Goal: Information Seeking & Learning: Learn about a topic

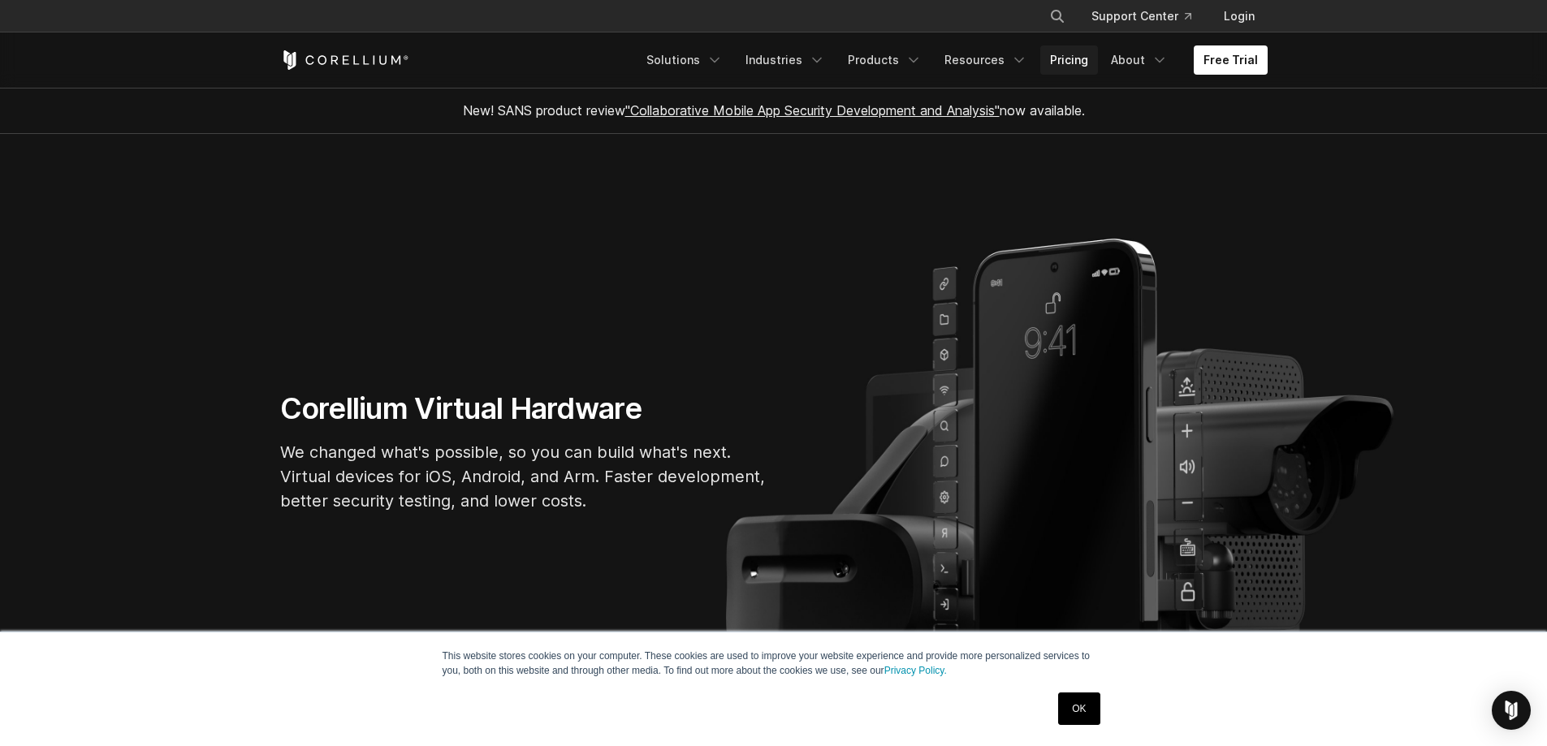
click at [1082, 63] on link "Pricing" at bounding box center [1070, 59] width 58 height 29
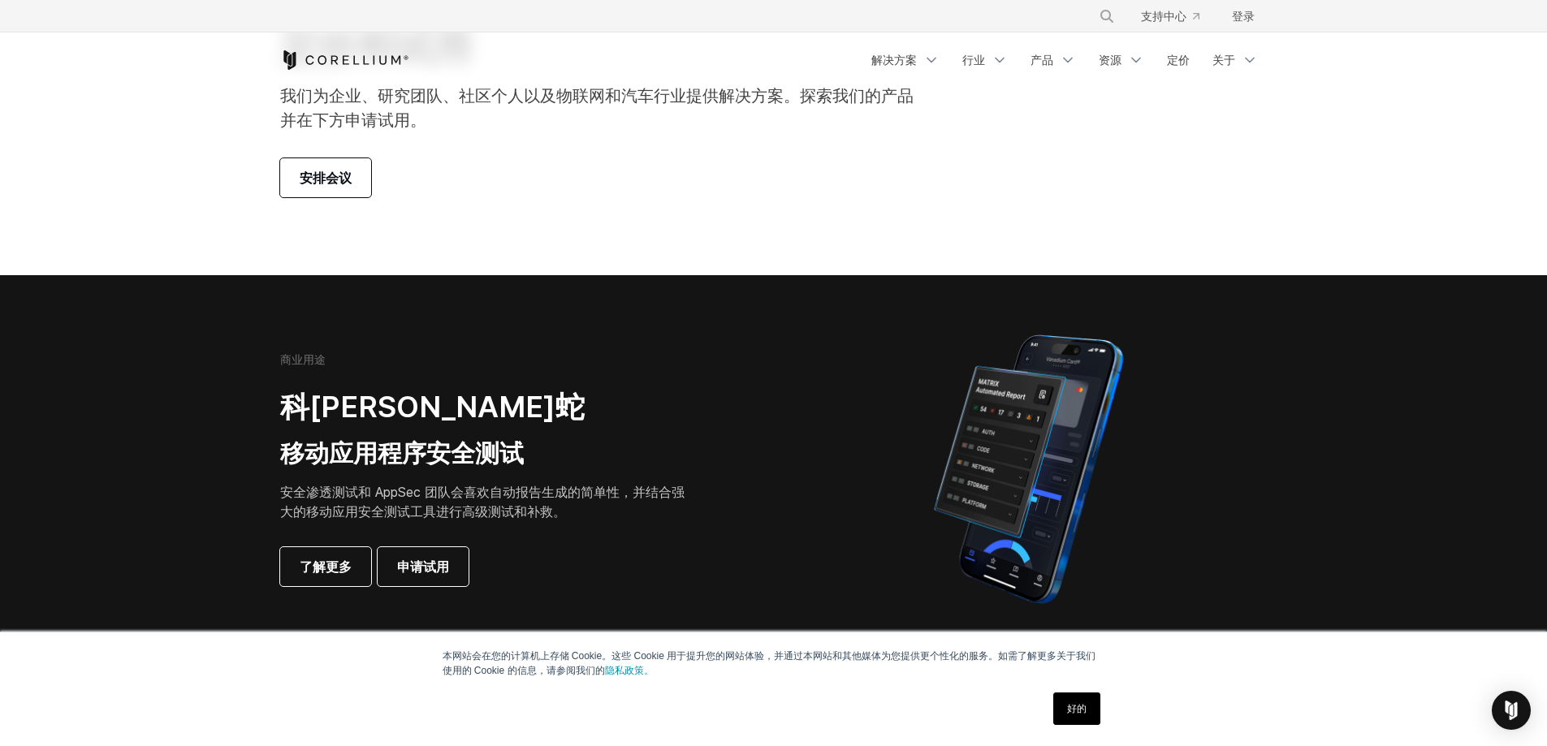
scroll to position [81, 0]
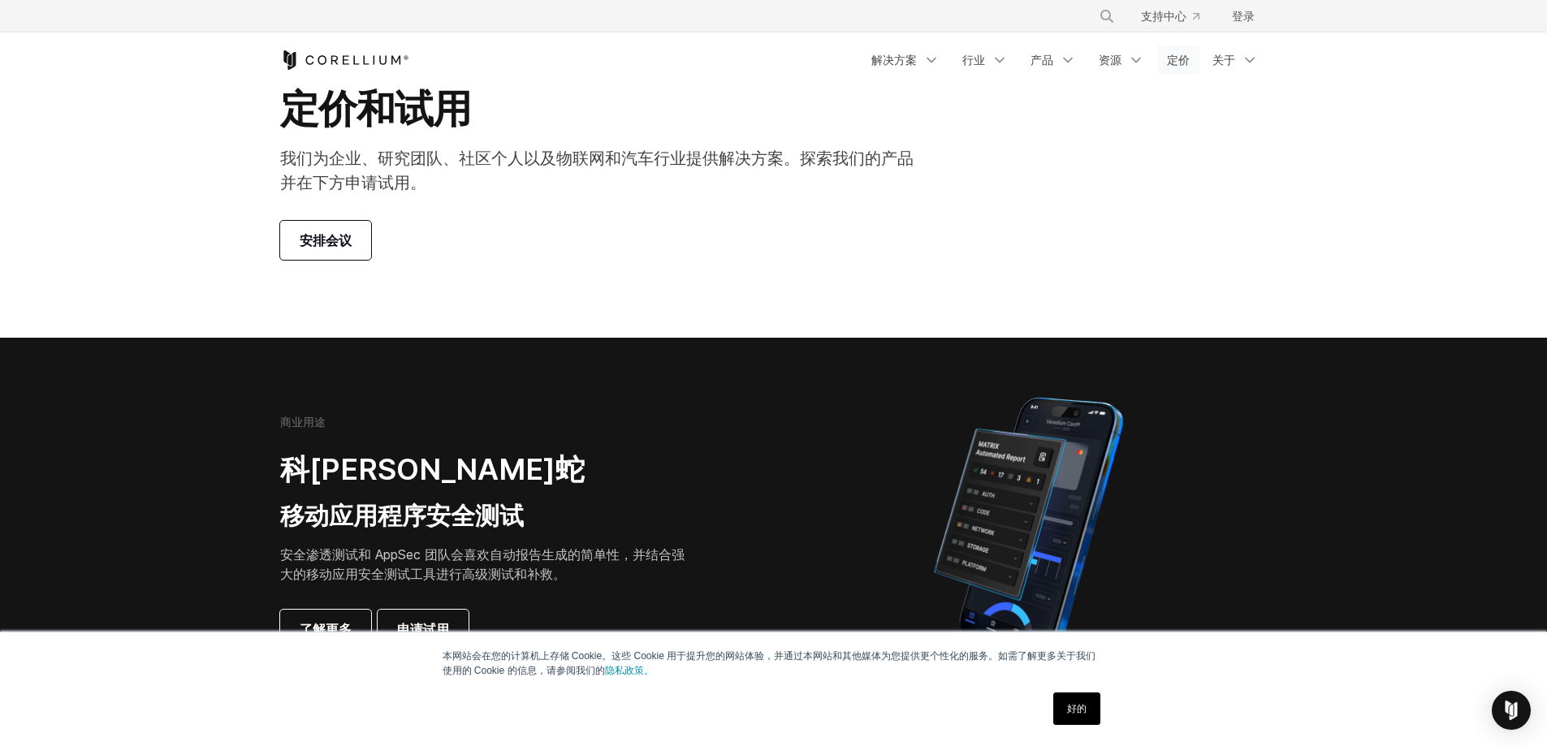
click at [1187, 58] on font "定价" at bounding box center [1178, 60] width 23 height 14
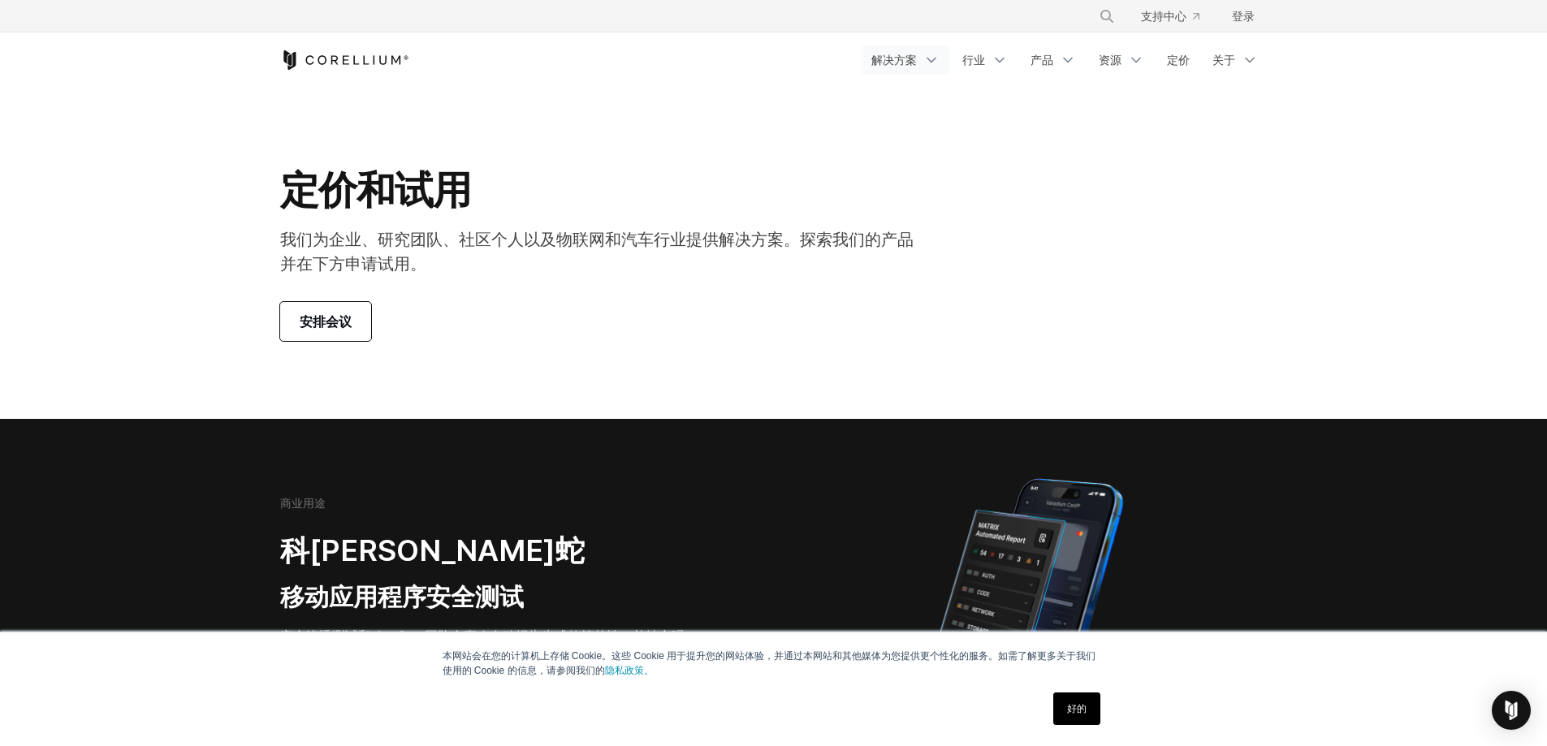
click at [931, 56] on icon "导航菜单" at bounding box center [932, 60] width 16 height 16
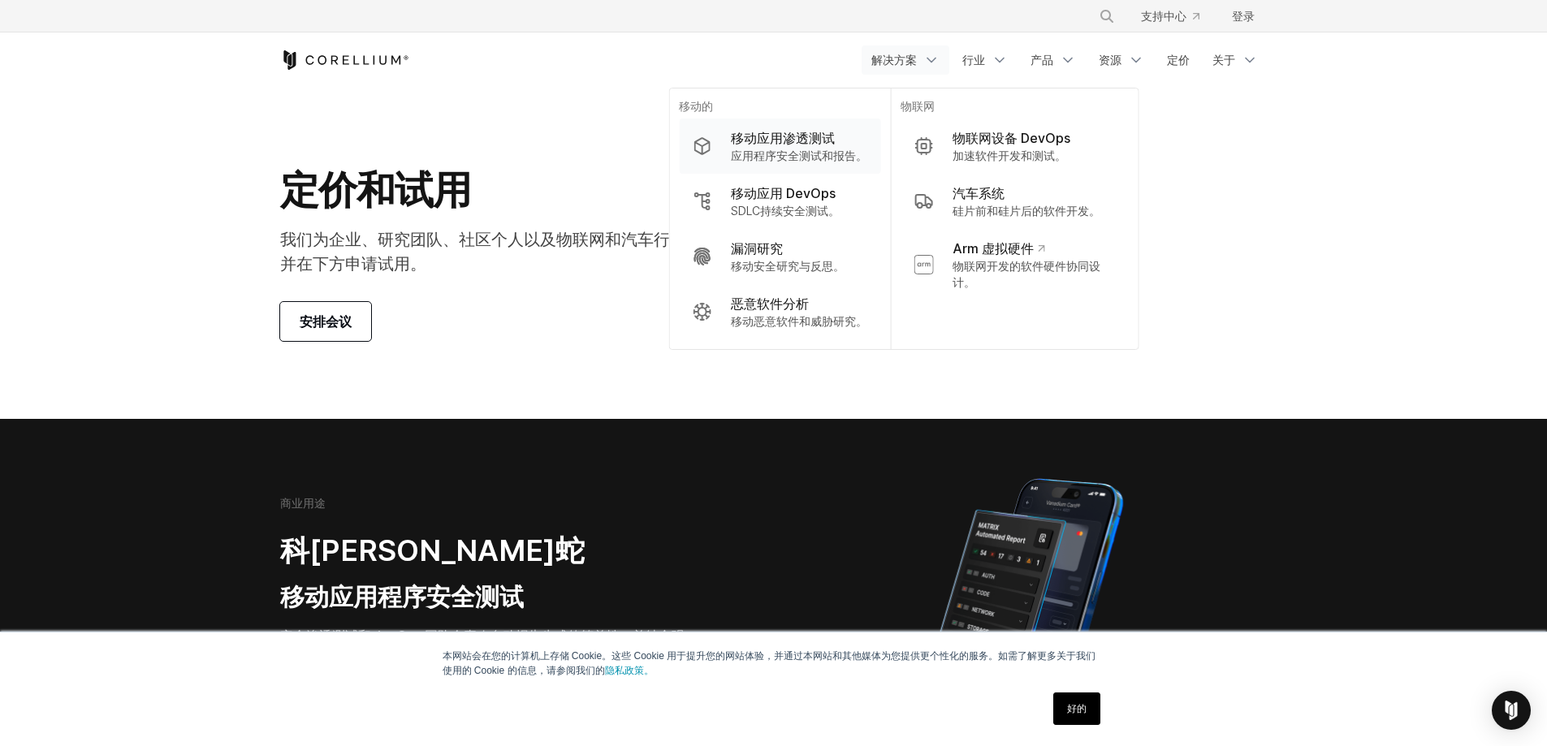
click at [842, 140] on div "移动应用渗透测试" at bounding box center [799, 137] width 136 height 19
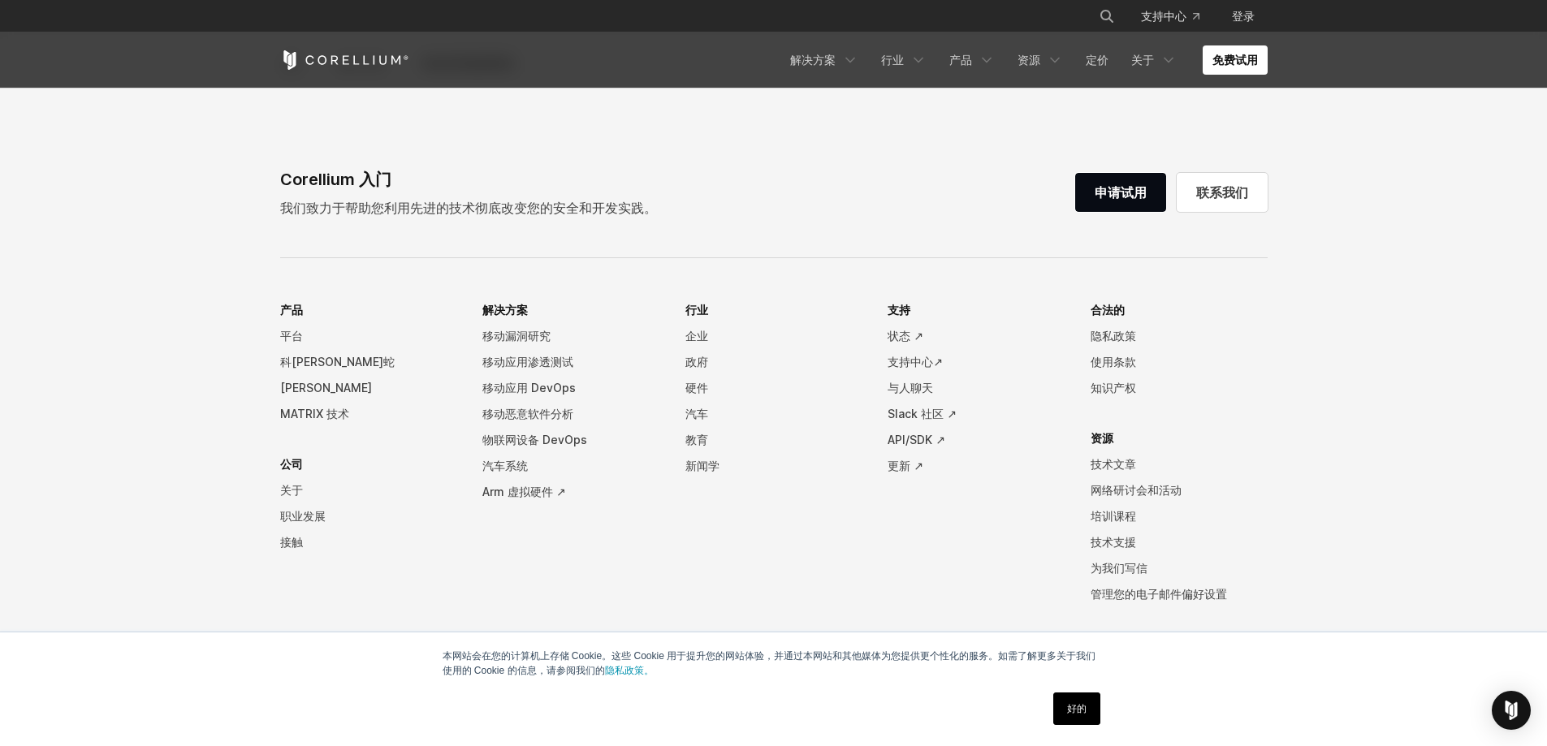
scroll to position [5036, 0]
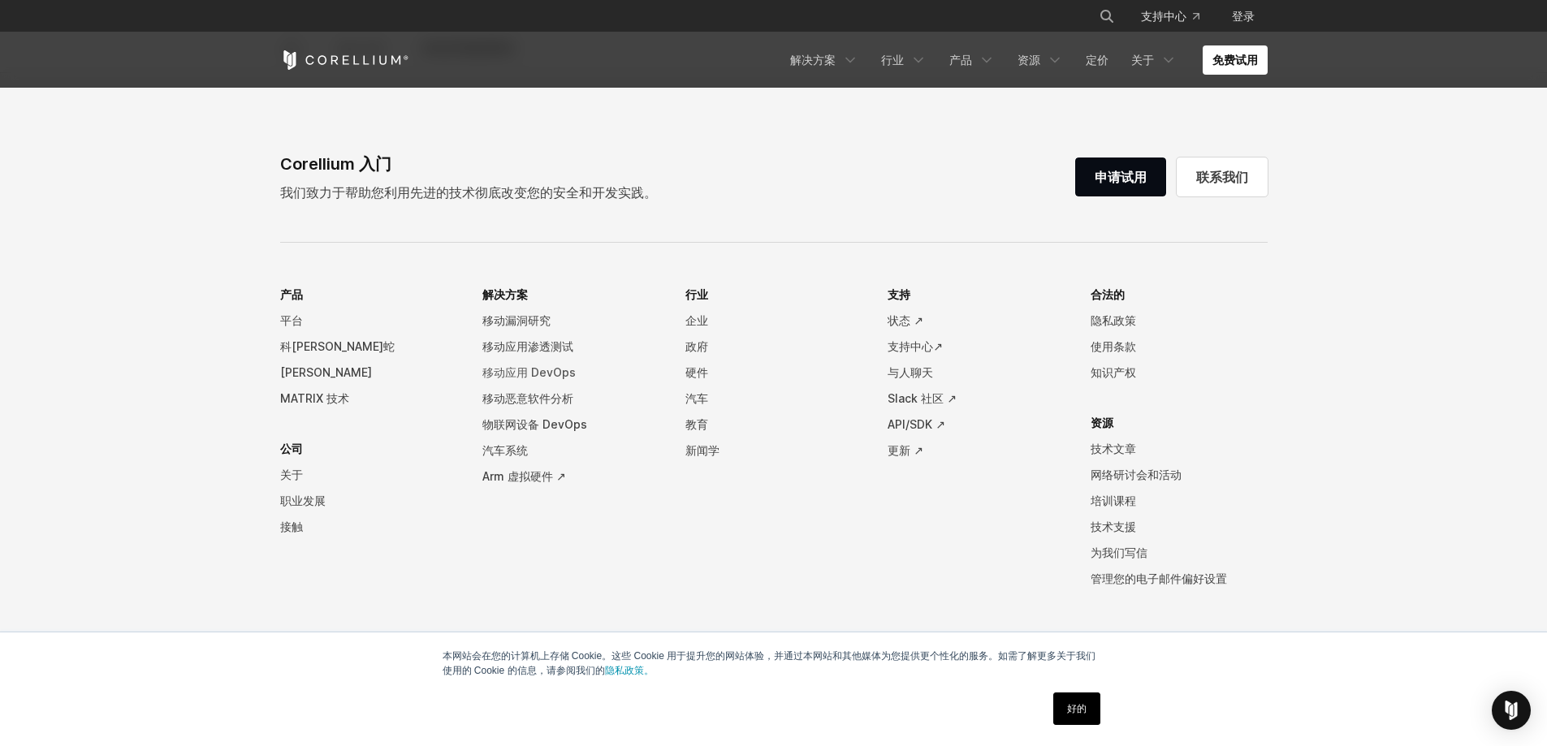
click at [508, 374] on font "移动应用 DevOps" at bounding box center [529, 373] width 93 height 14
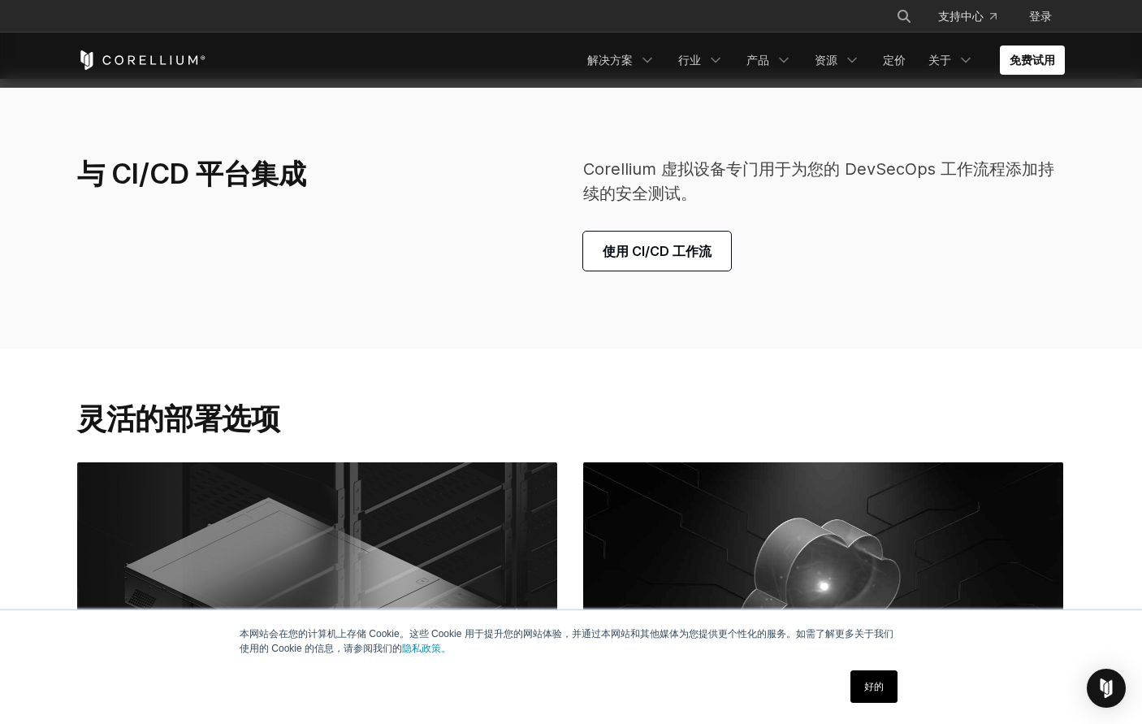
scroll to position [4260, 0]
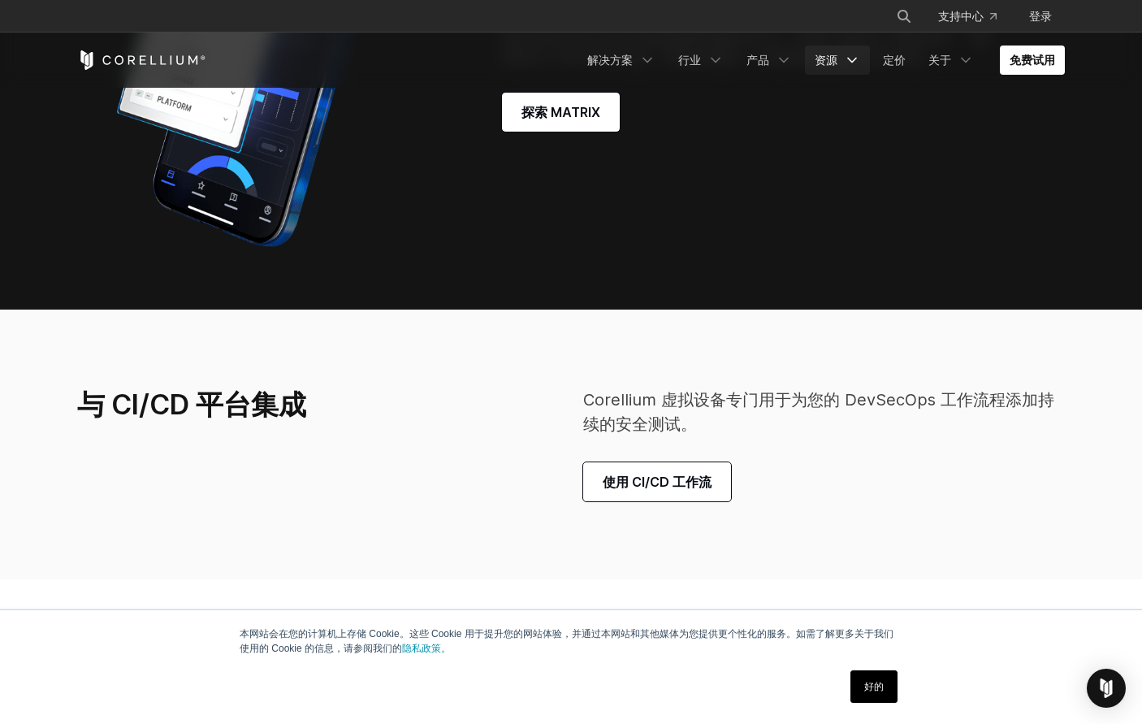
click at [846, 58] on icon "导航菜单" at bounding box center [852, 60] width 16 height 16
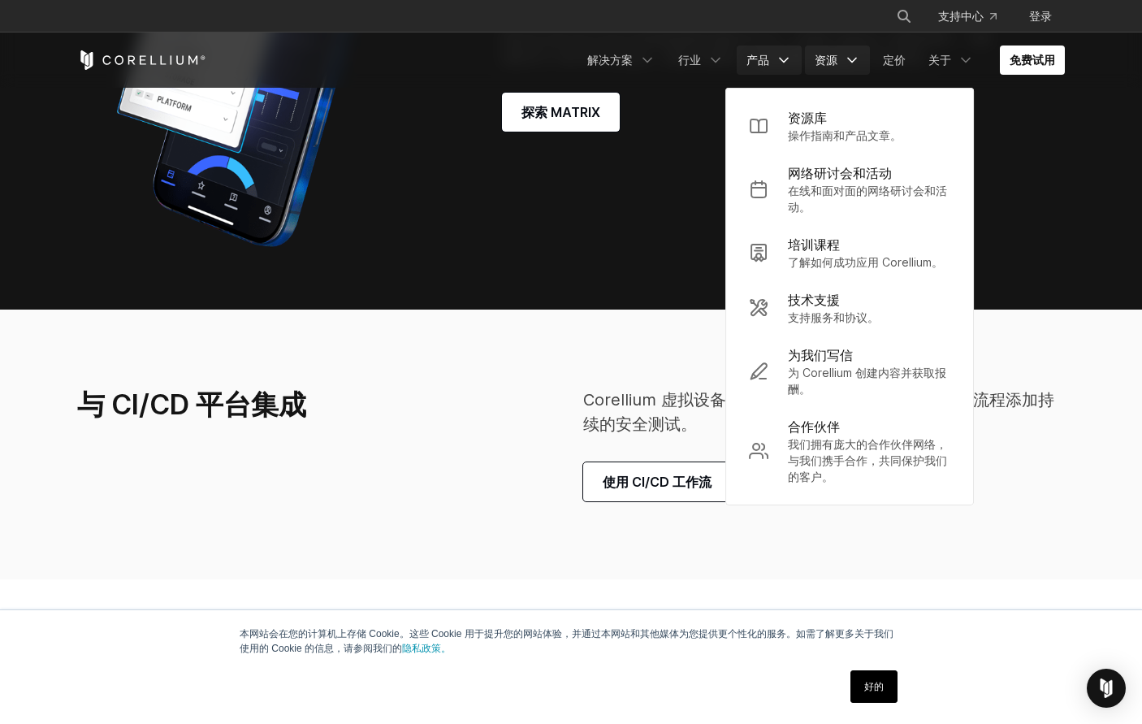
click at [780, 56] on icon "导航菜单" at bounding box center [784, 60] width 16 height 16
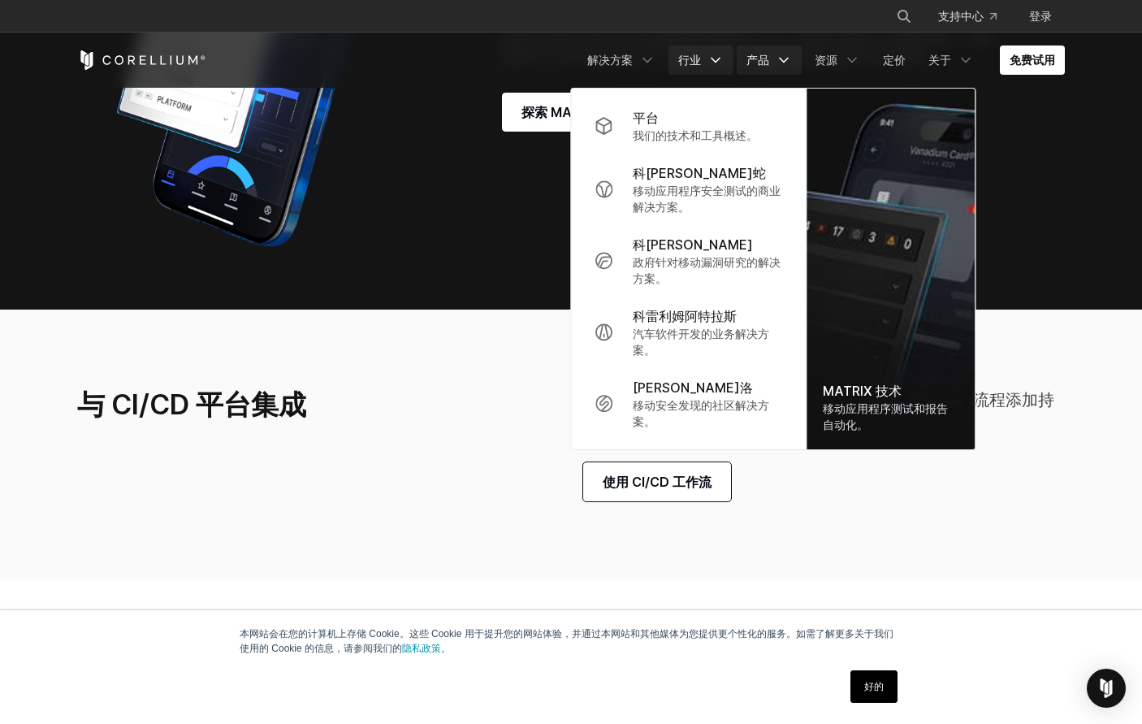
click at [716, 62] on polyline "导航菜单" at bounding box center [716, 60] width 8 height 4
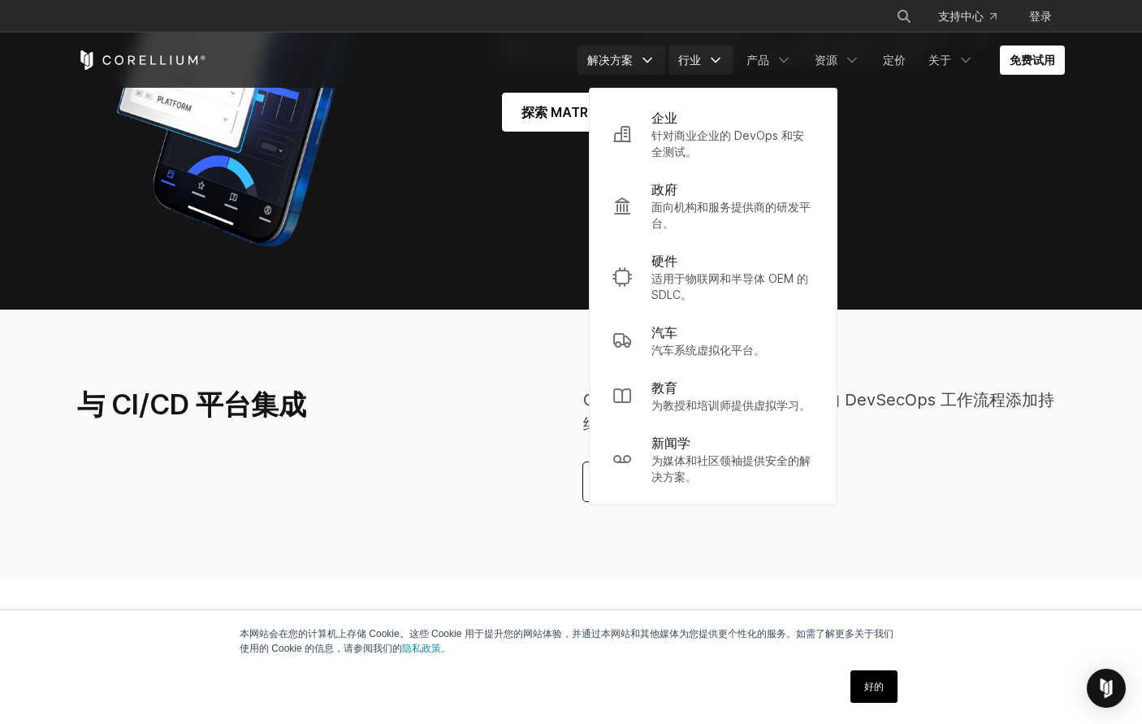
click at [658, 63] on link "解决方案" at bounding box center [622, 59] width 88 height 29
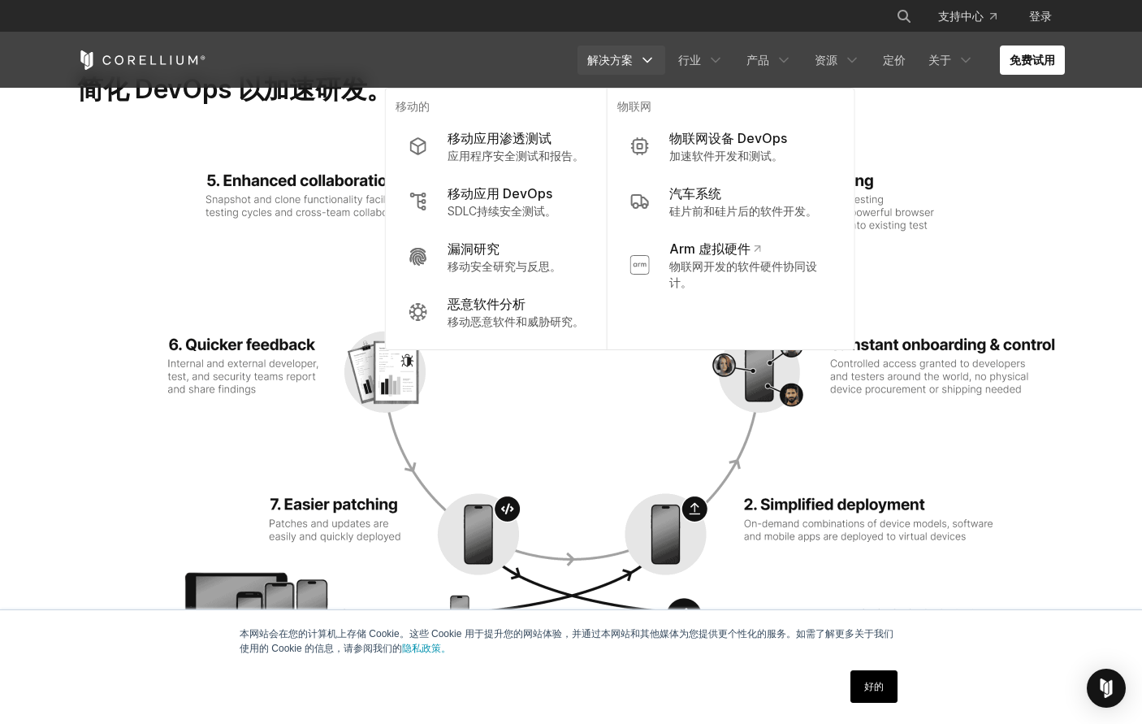
scroll to position [2392, 0]
